Goal: Information Seeking & Learning: Check status

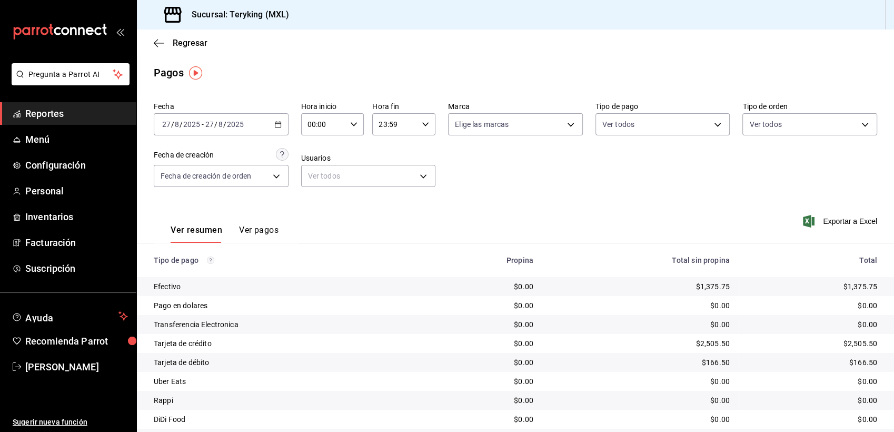
click at [57, 116] on span "Reportes" at bounding box center [76, 113] width 103 height 14
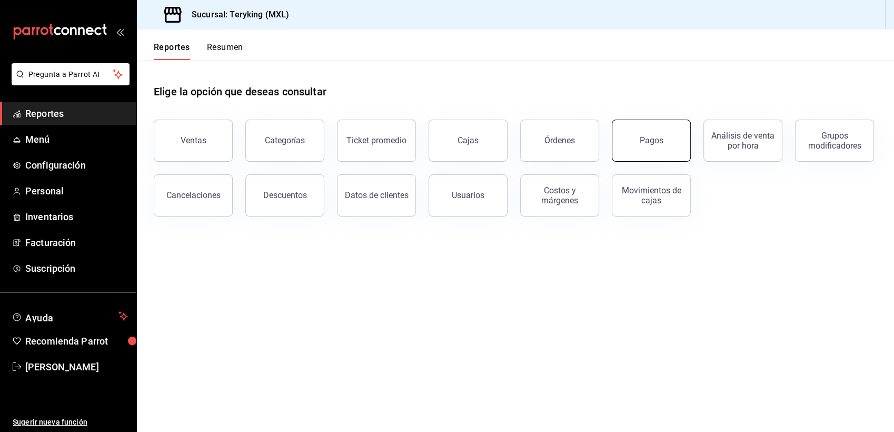
click at [658, 140] on div "Pagos" at bounding box center [652, 140] width 24 height 10
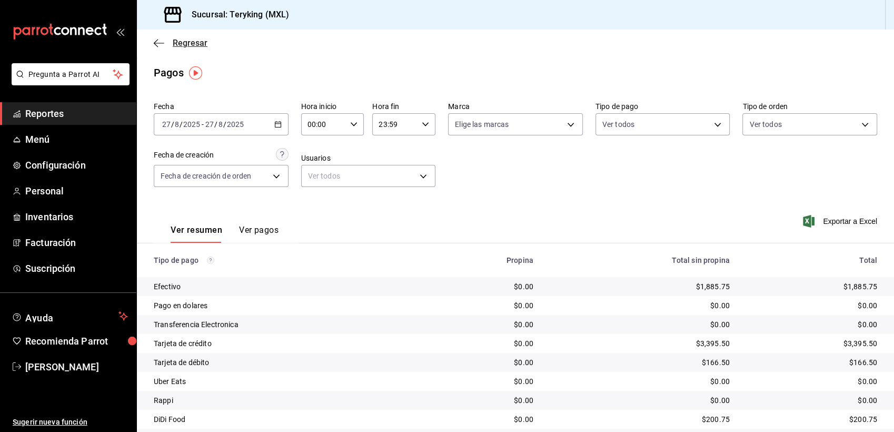
click at [194, 45] on span "Regresar" at bounding box center [190, 43] width 35 height 10
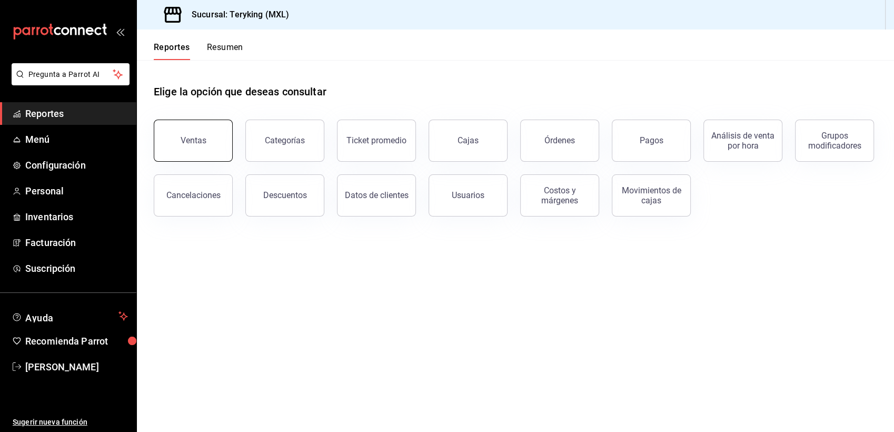
click at [184, 145] on button "Ventas" at bounding box center [193, 141] width 79 height 42
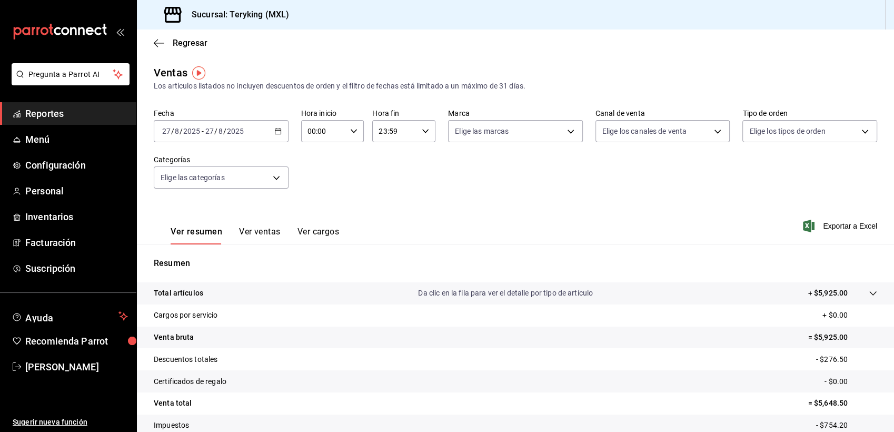
click at [278, 130] on icon "button" at bounding box center [277, 130] width 7 height 7
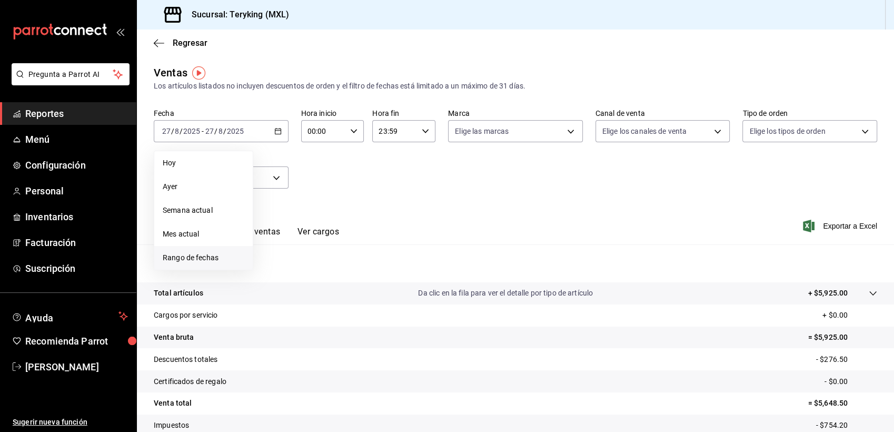
click at [201, 255] on span "Rango de fechas" at bounding box center [204, 257] width 82 height 11
click at [351, 269] on abbr "22" at bounding box center [350, 270] width 7 height 7
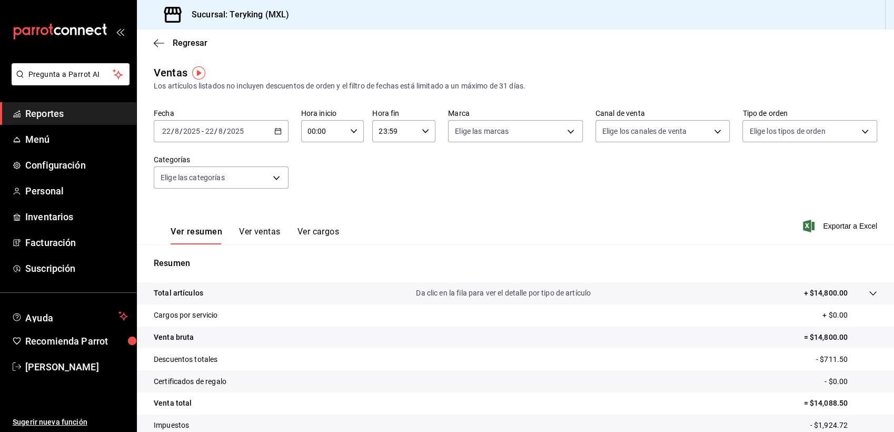
click at [275, 131] on icon "button" at bounding box center [277, 130] width 7 height 7
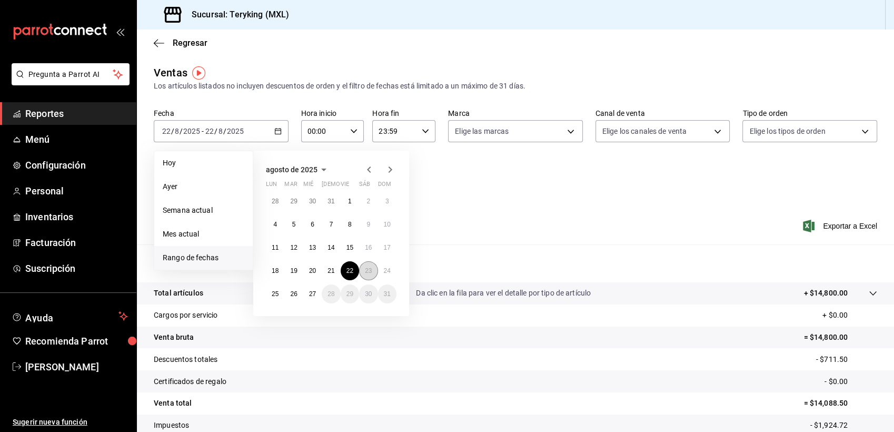
click at [365, 270] on abbr "23" at bounding box center [368, 270] width 7 height 7
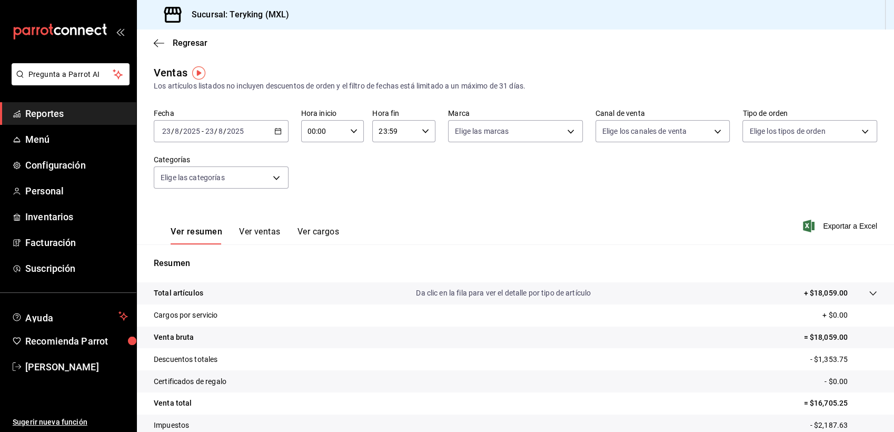
click at [277, 130] on icon "button" at bounding box center [277, 130] width 7 height 7
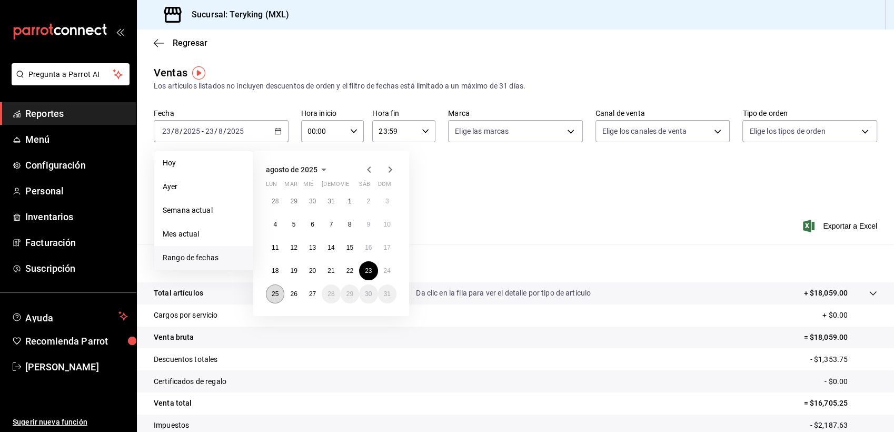
click at [276, 292] on abbr "25" at bounding box center [275, 293] width 7 height 7
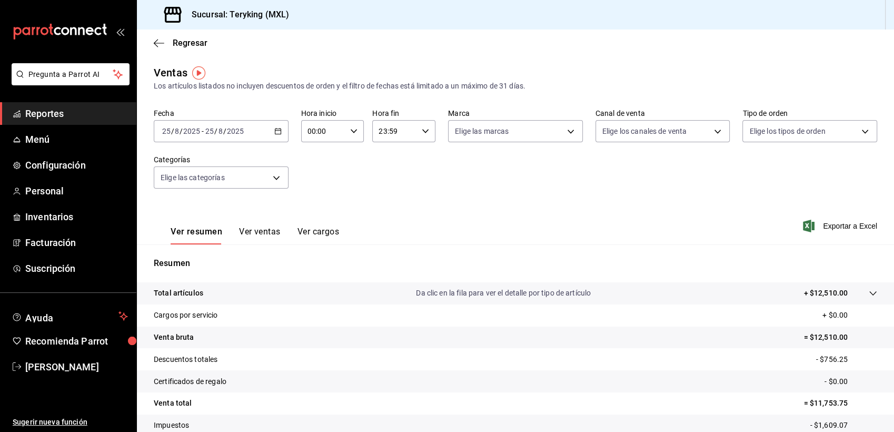
click at [277, 132] on icon "button" at bounding box center [277, 130] width 7 height 7
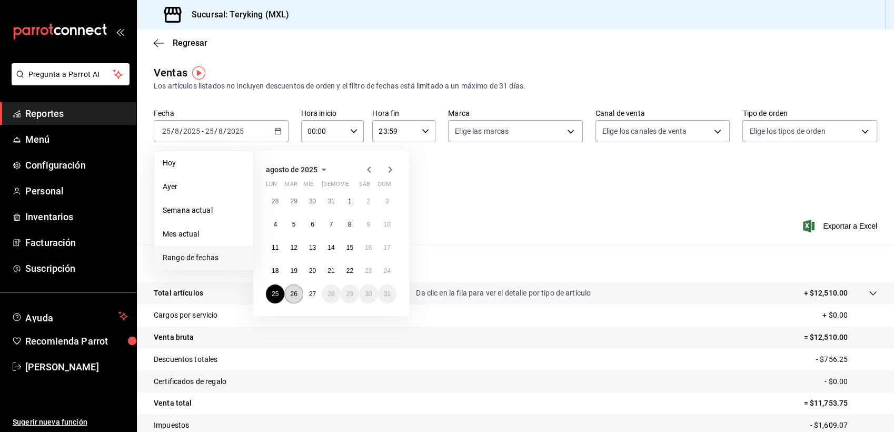
click at [293, 299] on button "26" at bounding box center [293, 293] width 18 height 19
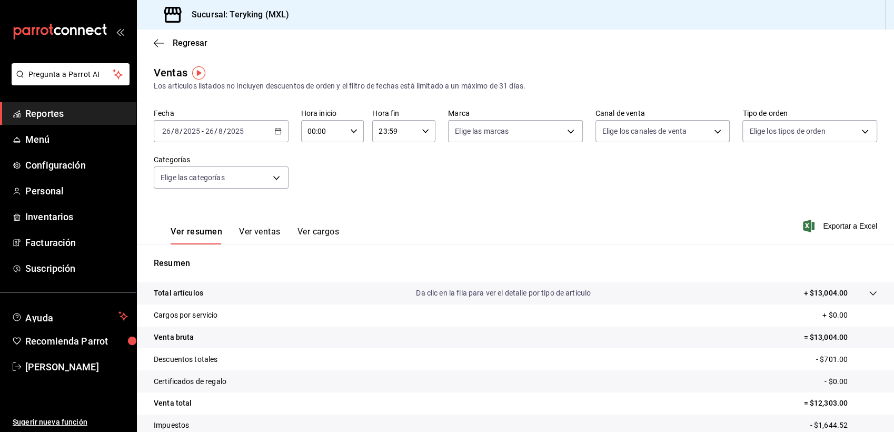
click at [274, 128] on icon "button" at bounding box center [277, 130] width 7 height 7
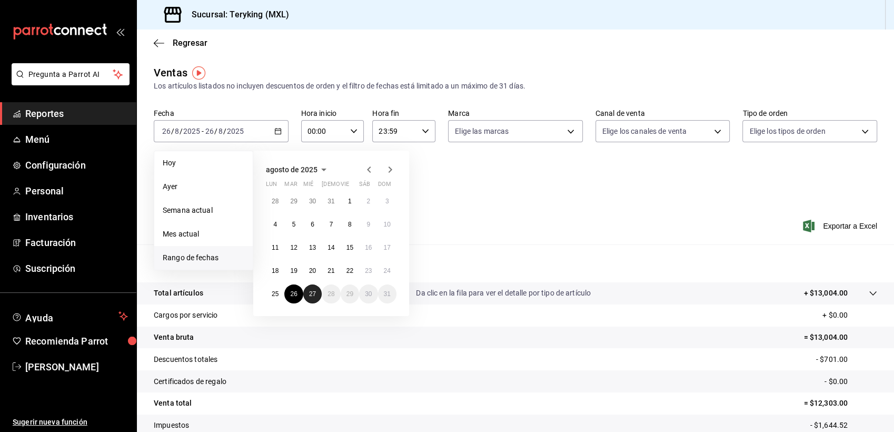
click at [312, 293] on abbr "27" at bounding box center [312, 293] width 7 height 7
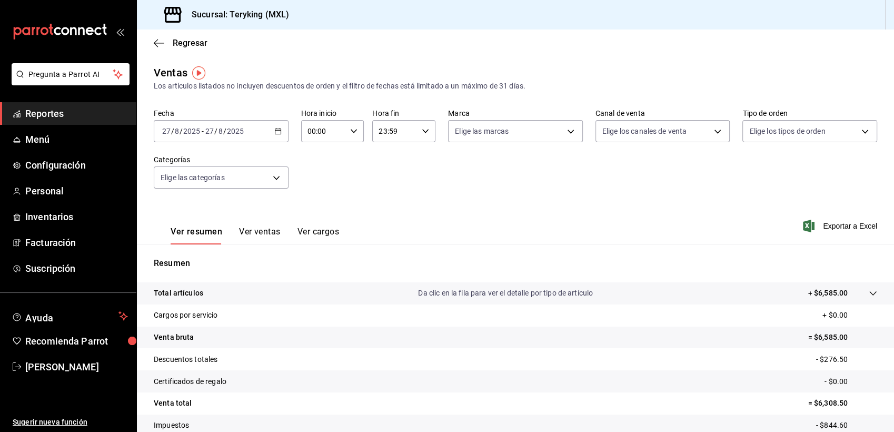
click at [33, 110] on span "Reportes" at bounding box center [76, 113] width 103 height 14
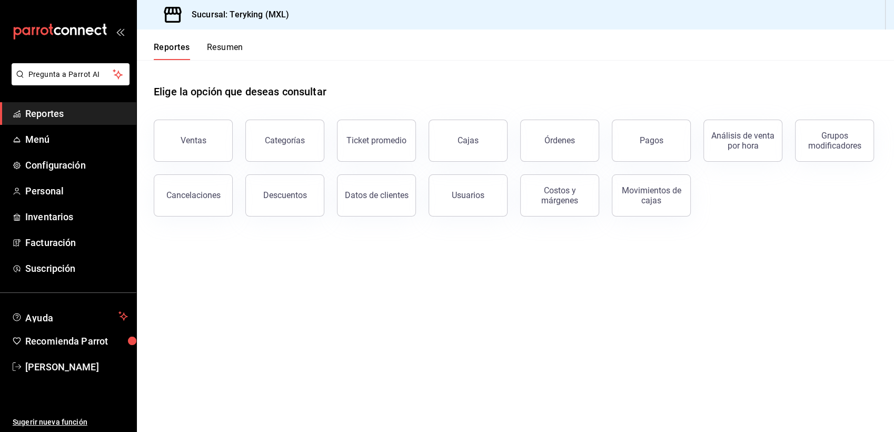
click at [524, 277] on main "Elige la opción que deseas consultar Ventas Categorías Ticket promedio Cajas Ór…" at bounding box center [515, 246] width 757 height 372
click at [642, 134] on button "Pagos" at bounding box center [651, 141] width 79 height 42
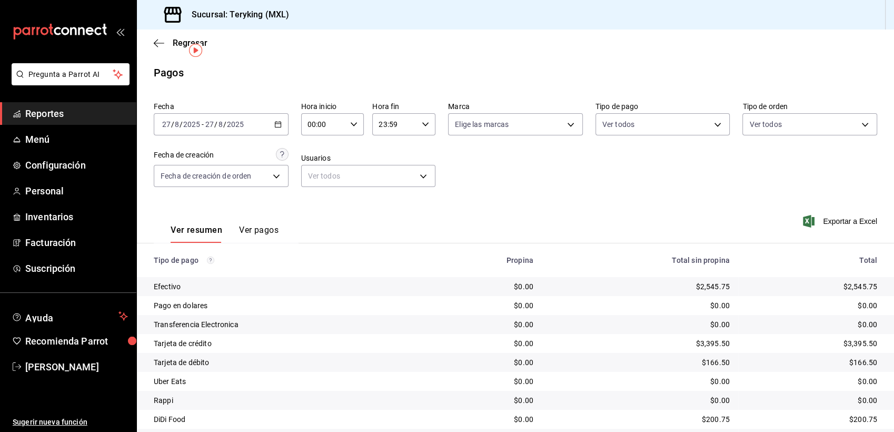
scroll to position [33, 0]
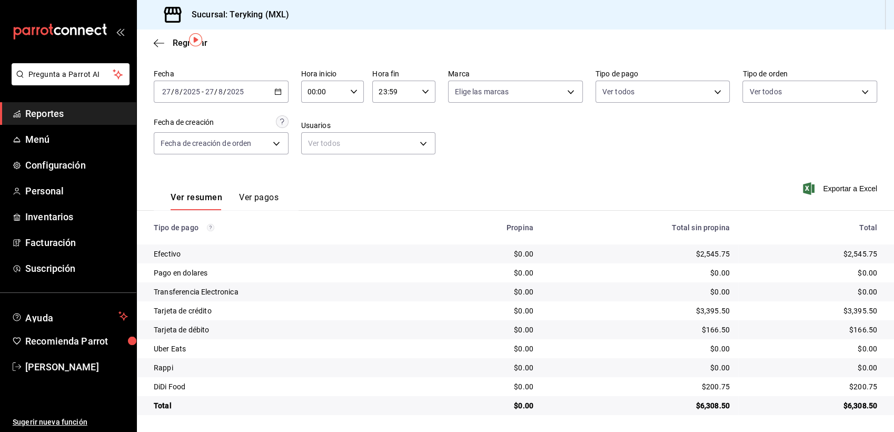
click at [57, 110] on span "Reportes" at bounding box center [76, 113] width 103 height 14
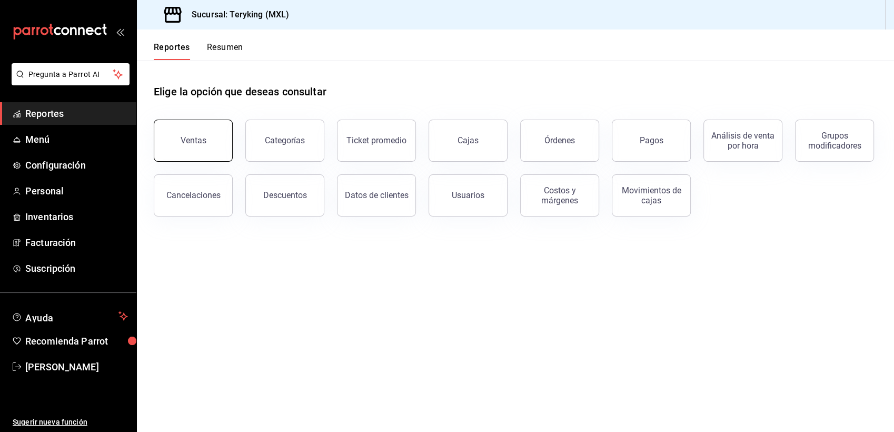
click at [193, 141] on div "Ventas" at bounding box center [194, 140] width 26 height 10
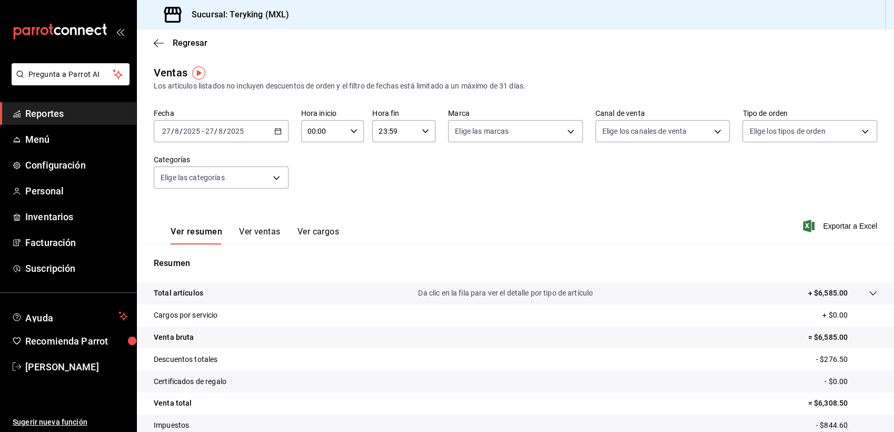
click at [62, 117] on span "Reportes" at bounding box center [76, 113] width 103 height 14
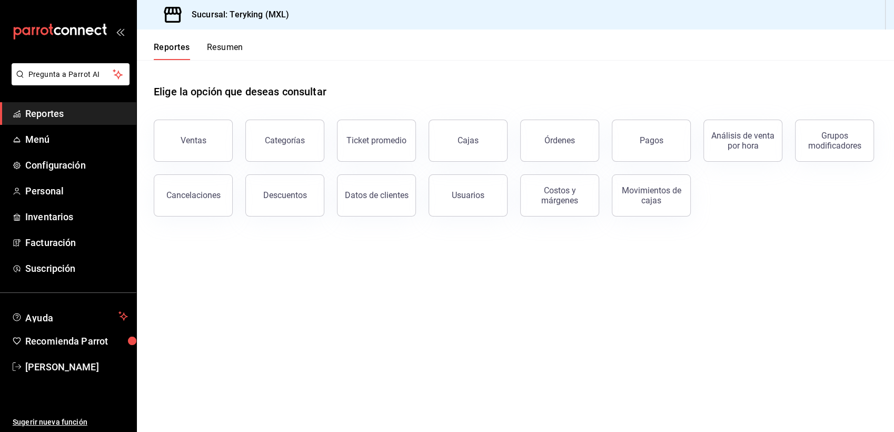
click at [57, 109] on span "Reportes" at bounding box center [76, 113] width 103 height 14
click at [199, 134] on button "Ventas" at bounding box center [193, 141] width 79 height 42
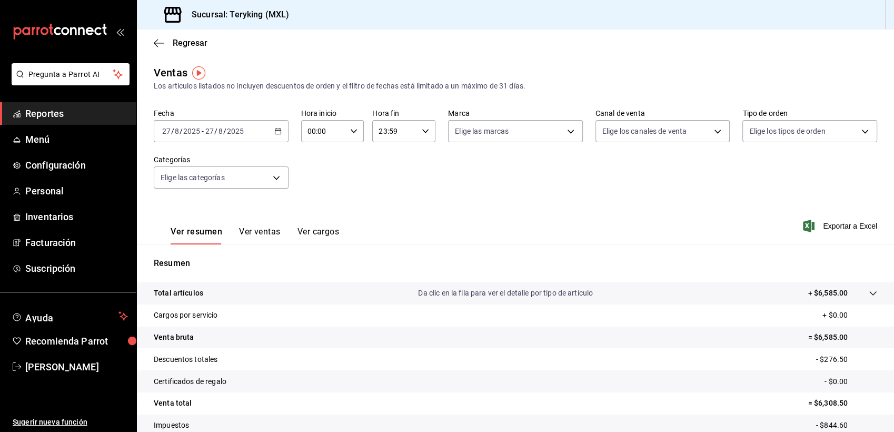
click at [35, 110] on span "Reportes" at bounding box center [76, 113] width 103 height 14
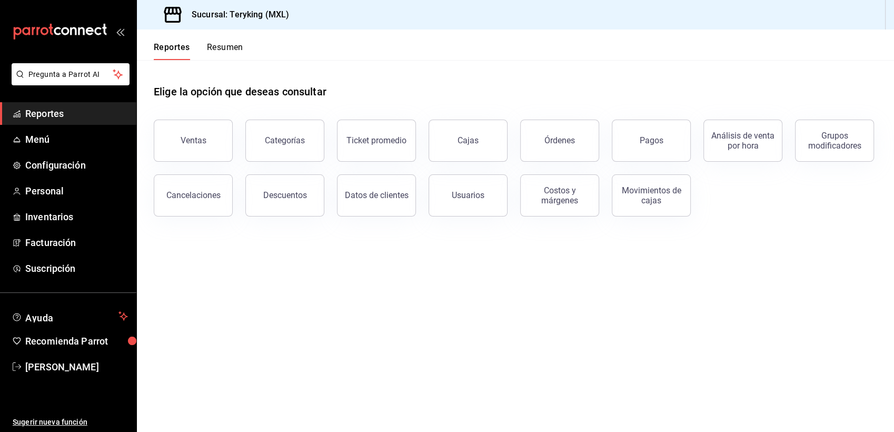
click at [54, 110] on span "Reportes" at bounding box center [76, 113] width 103 height 14
click at [205, 139] on div "Ventas" at bounding box center [194, 140] width 26 height 10
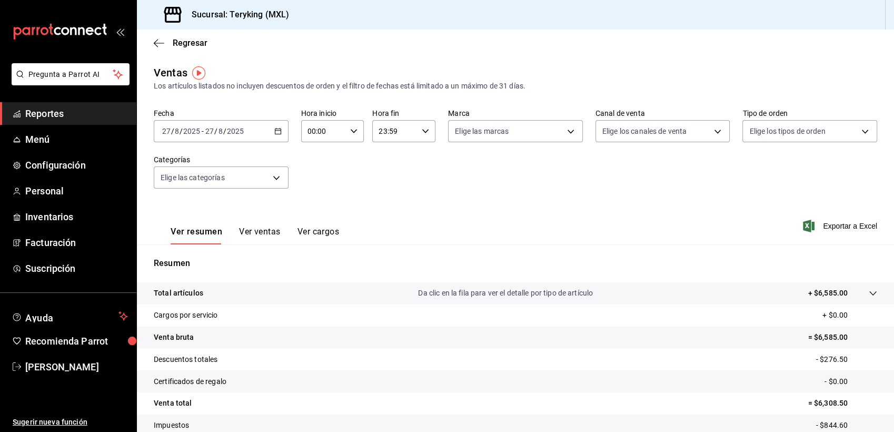
click at [43, 121] on link "Reportes" at bounding box center [68, 113] width 136 height 23
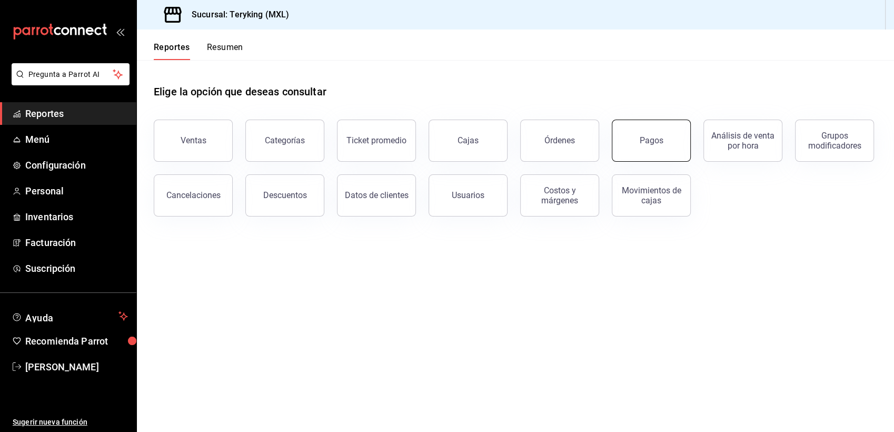
click at [643, 144] on div "Pagos" at bounding box center [652, 140] width 24 height 10
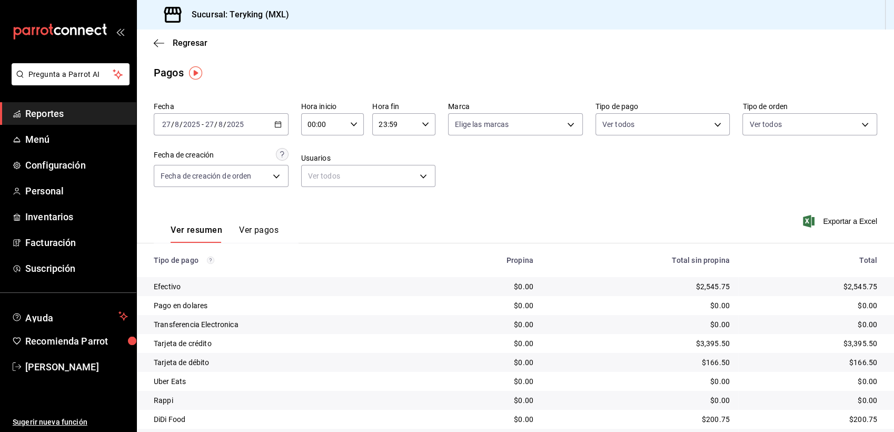
click at [94, 120] on span "Reportes" at bounding box center [76, 113] width 103 height 14
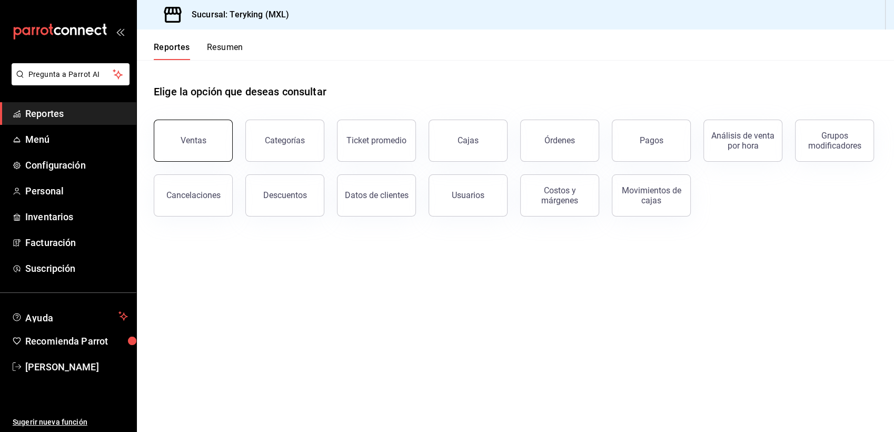
click at [191, 141] on div "Ventas" at bounding box center [194, 140] width 26 height 10
click at [194, 140] on div "Ventas" at bounding box center [194, 140] width 26 height 10
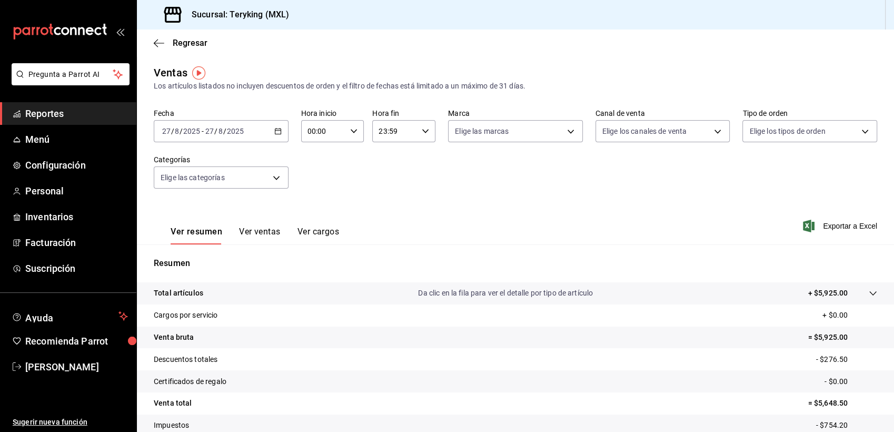
click at [59, 106] on span "Reportes" at bounding box center [76, 113] width 103 height 14
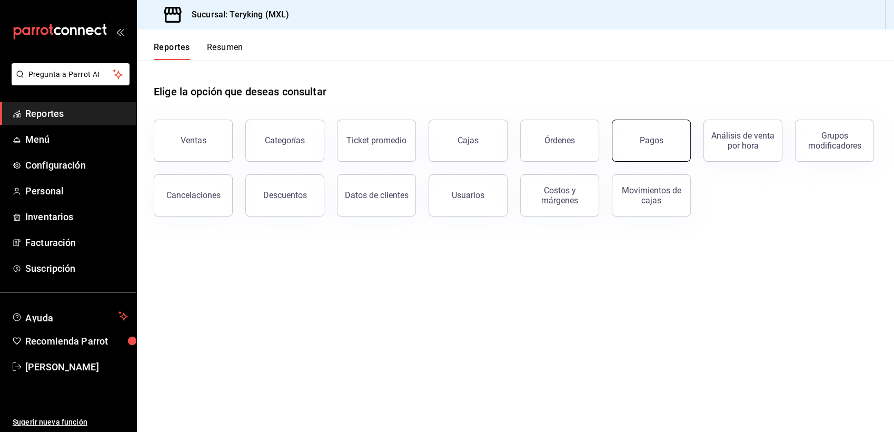
click at [641, 142] on div "Pagos" at bounding box center [652, 140] width 24 height 10
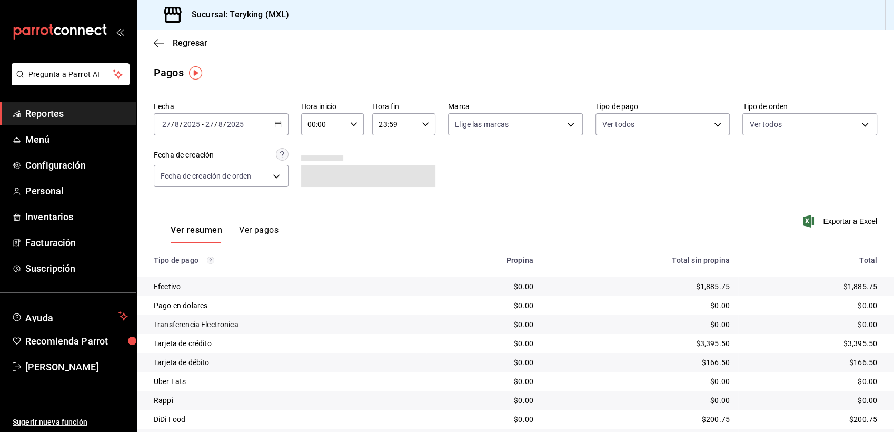
click at [62, 120] on span "Reportes" at bounding box center [76, 113] width 103 height 14
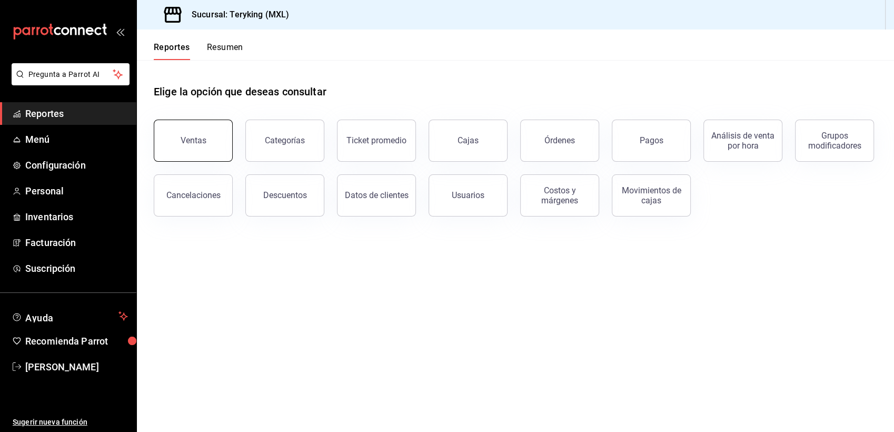
click at [209, 139] on button "Ventas" at bounding box center [193, 141] width 79 height 42
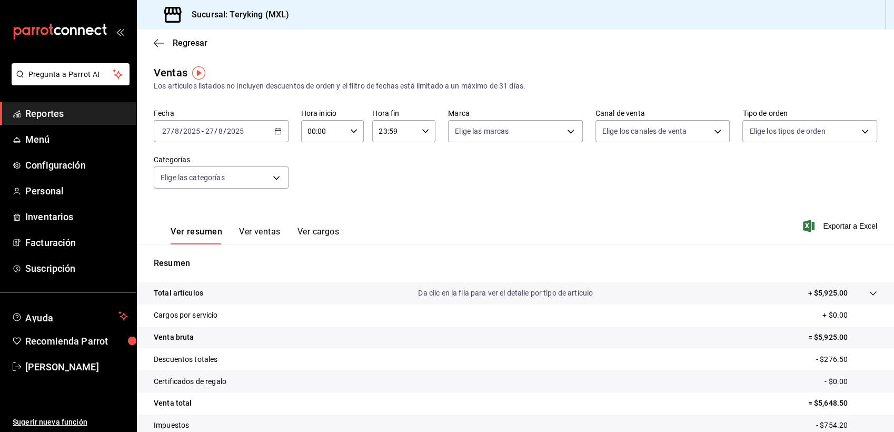
click at [60, 112] on span "Reportes" at bounding box center [76, 113] width 103 height 14
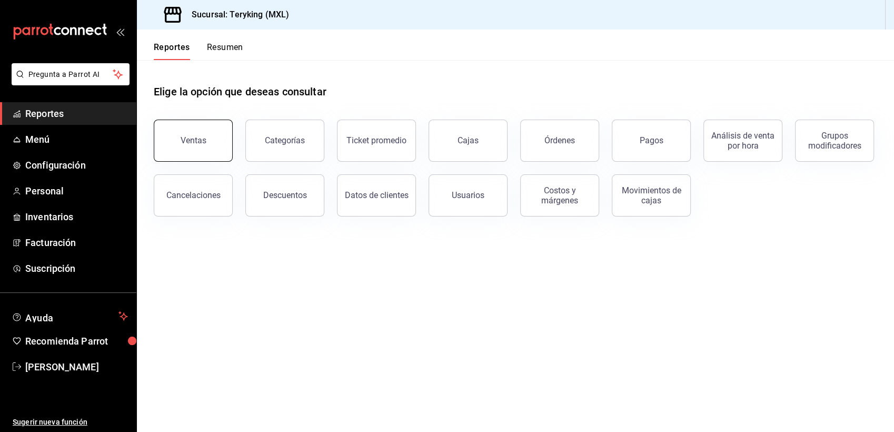
click at [190, 154] on button "Ventas" at bounding box center [193, 141] width 79 height 42
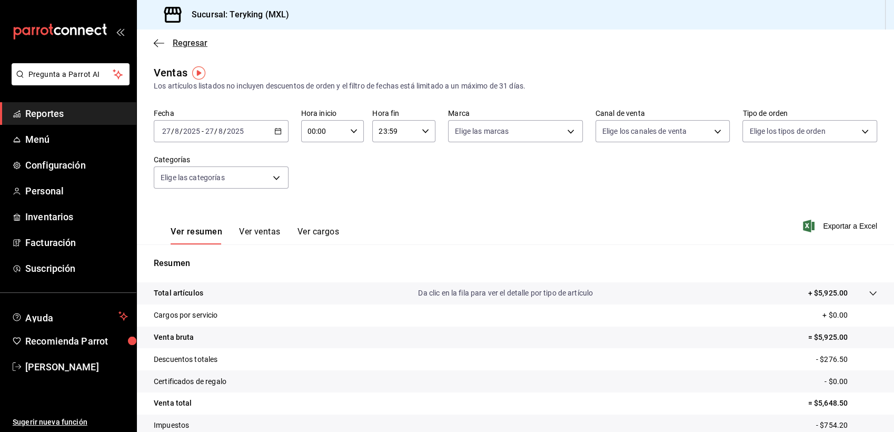
click at [198, 42] on span "Regresar" at bounding box center [190, 43] width 35 height 10
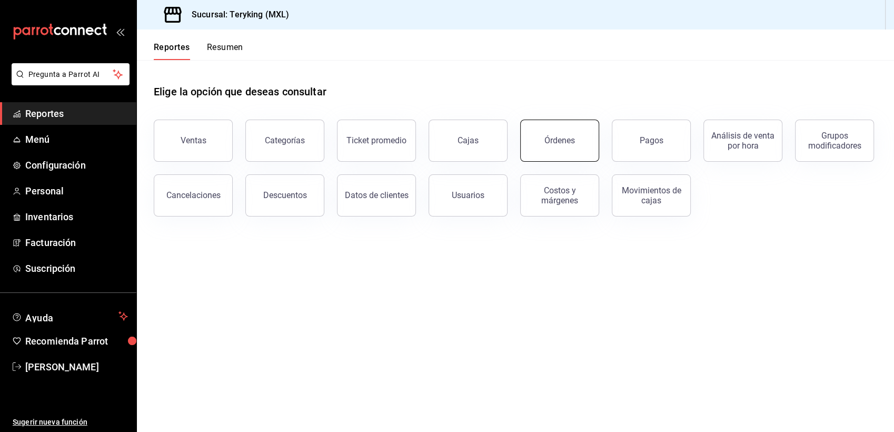
click at [565, 141] on div "Órdenes" at bounding box center [560, 140] width 31 height 10
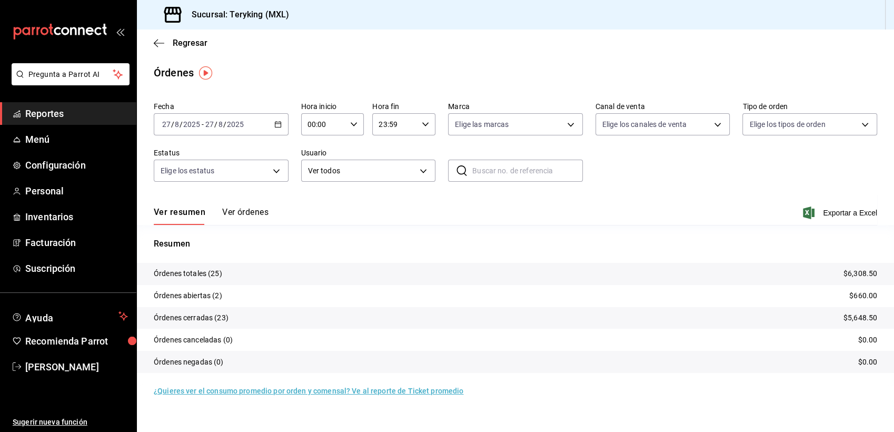
click at [245, 211] on button "Ver órdenes" at bounding box center [245, 216] width 46 height 18
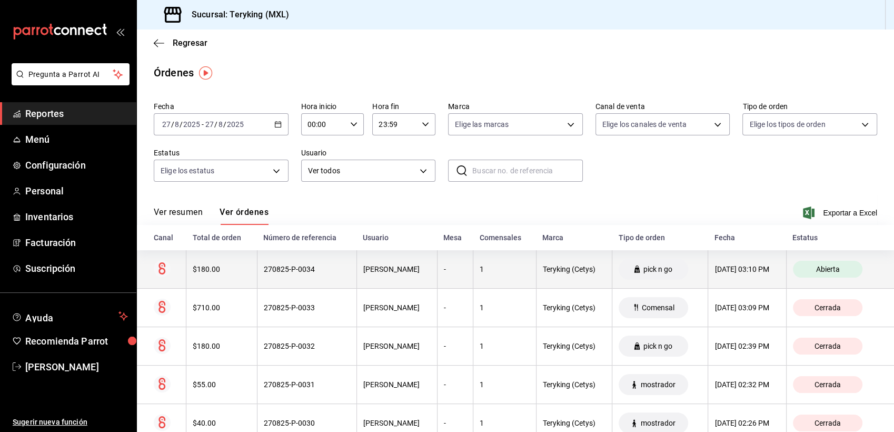
click at [289, 272] on div "270825-P-0034" at bounding box center [307, 269] width 86 height 8
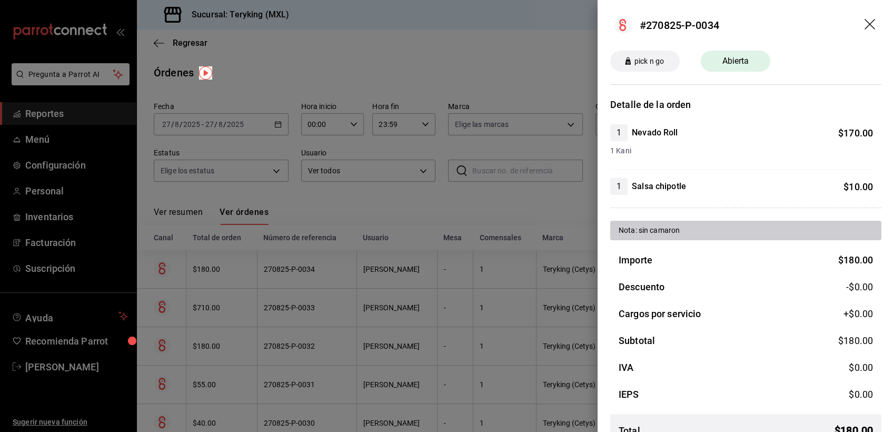
click at [401, 68] on div at bounding box center [447, 216] width 894 height 432
